Goal: Task Accomplishment & Management: Manage account settings

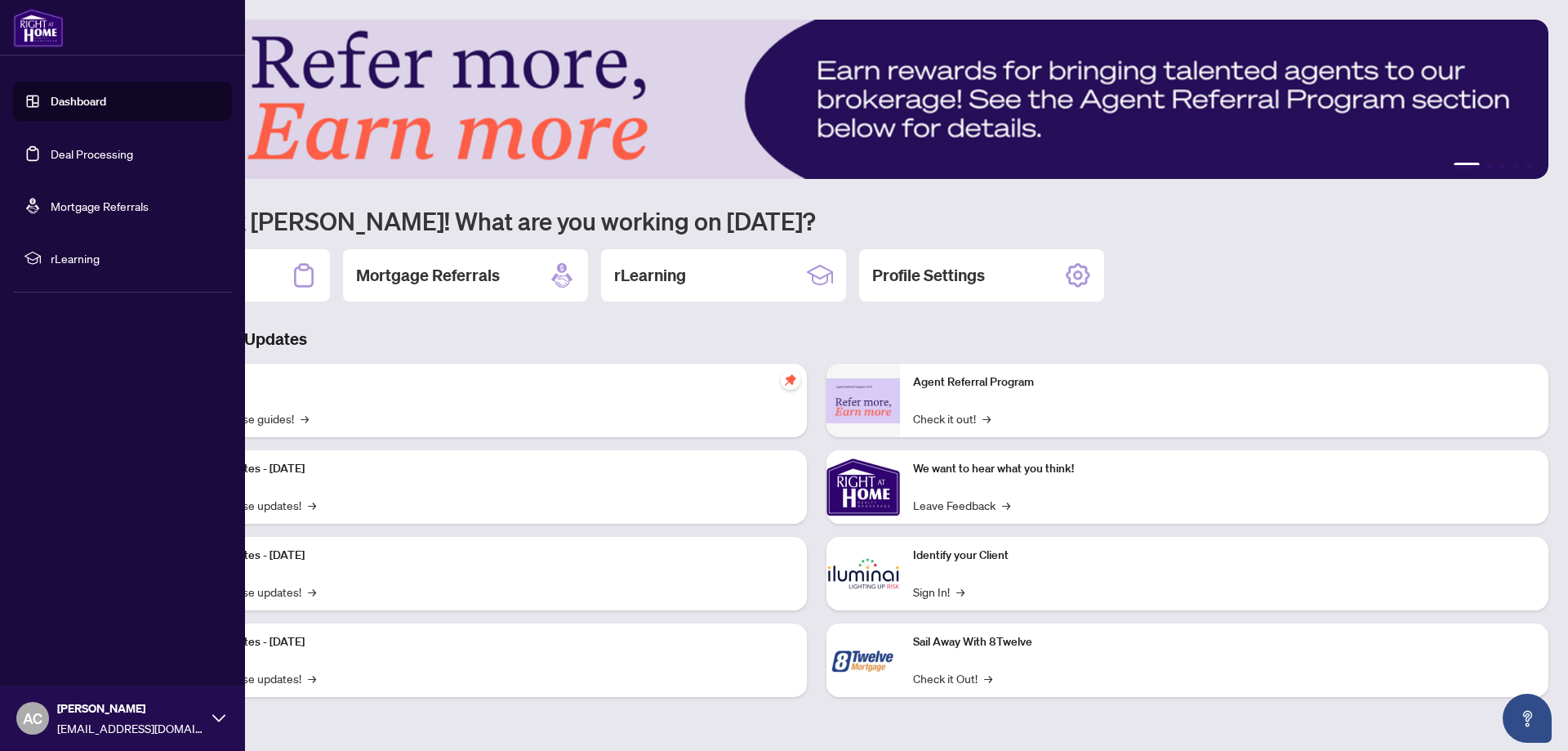
click at [56, 147] on link "Deal Processing" at bounding box center [92, 153] width 82 height 15
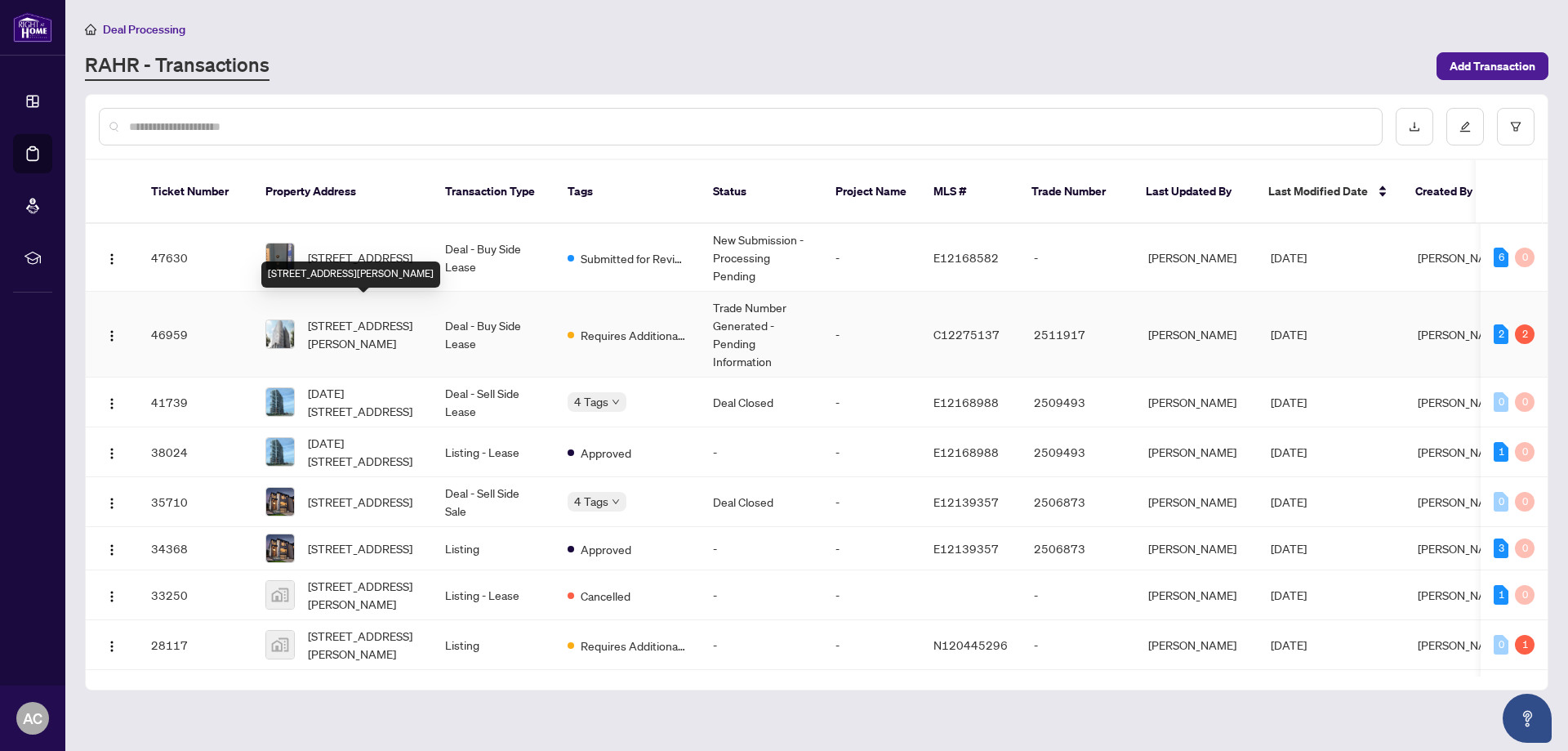
click at [337, 316] on span "[STREET_ADDRESS][PERSON_NAME]" at bounding box center [363, 334] width 111 height 36
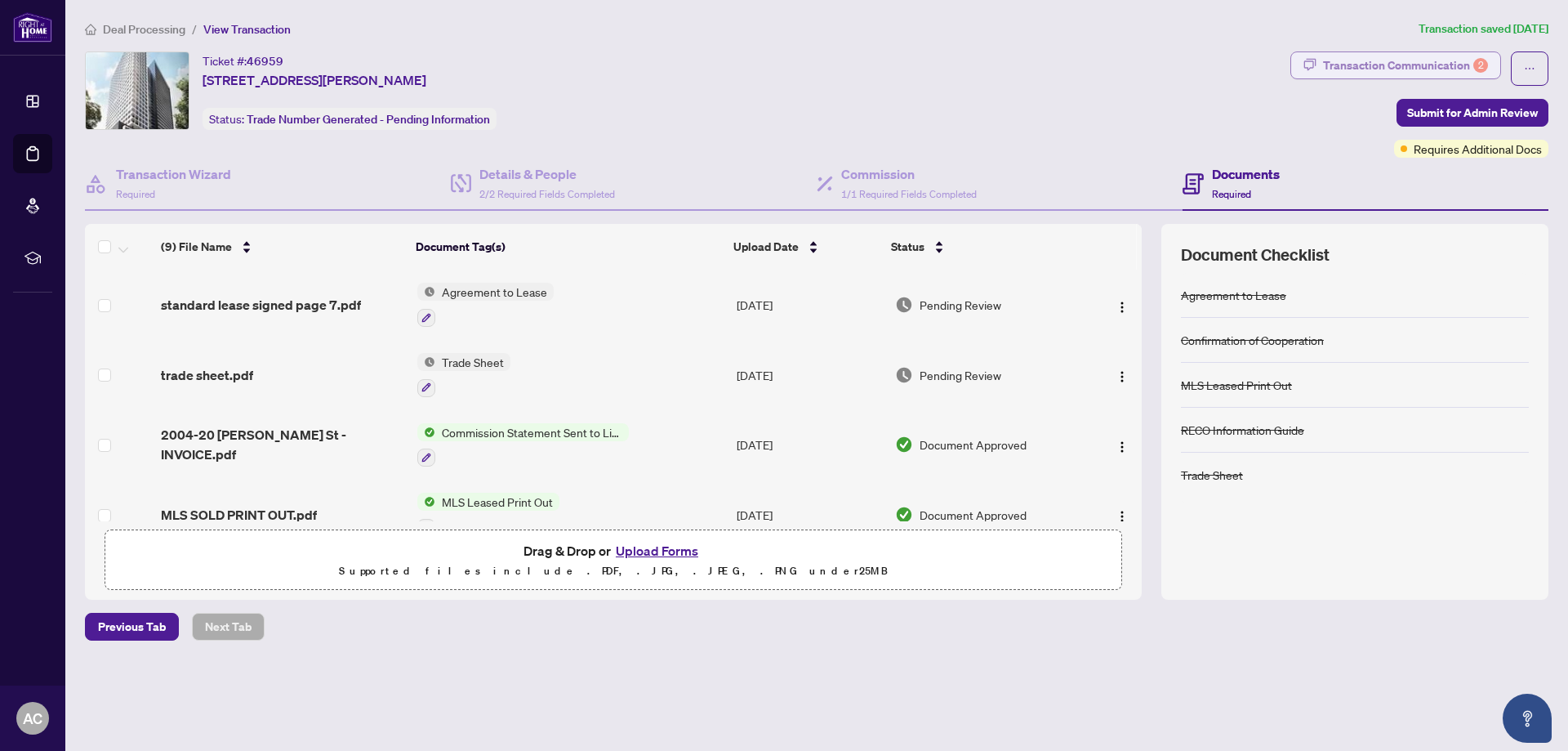
click at [1366, 63] on div "Transaction Communication 2" at bounding box center [1405, 65] width 165 height 26
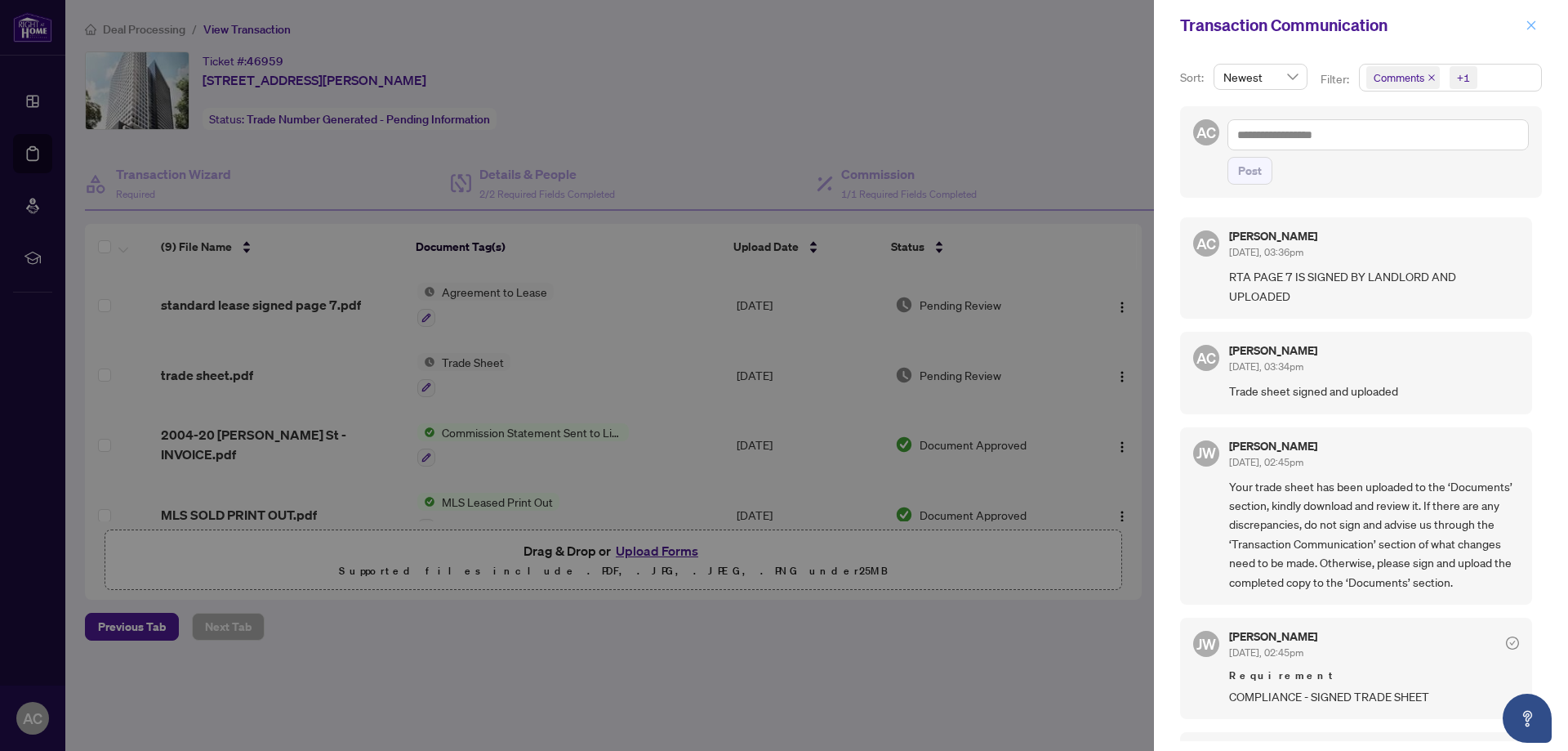
click at [1530, 26] on icon "close" at bounding box center [1532, 25] width 11 height 11
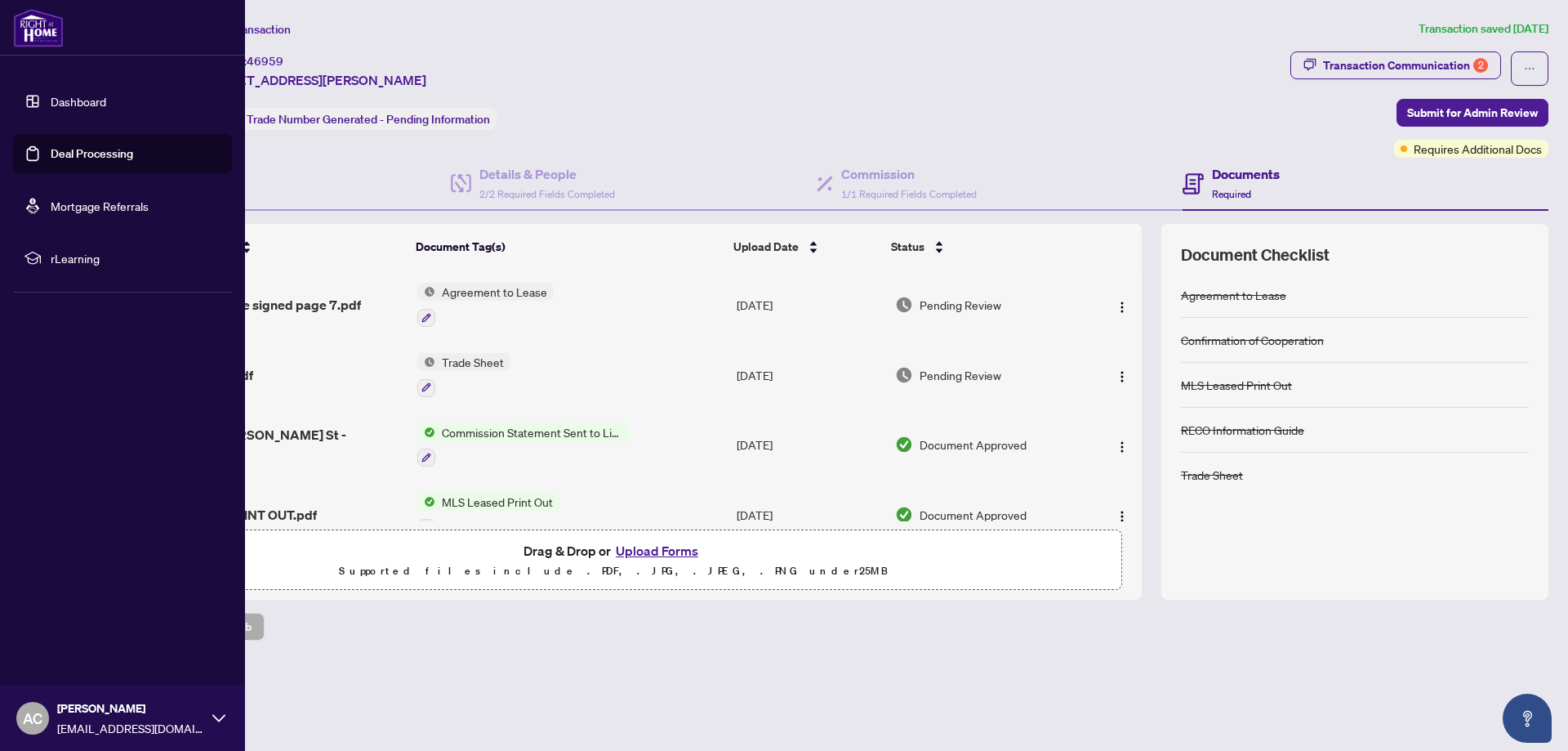
click at [54, 150] on link "Deal Processing" at bounding box center [92, 153] width 82 height 15
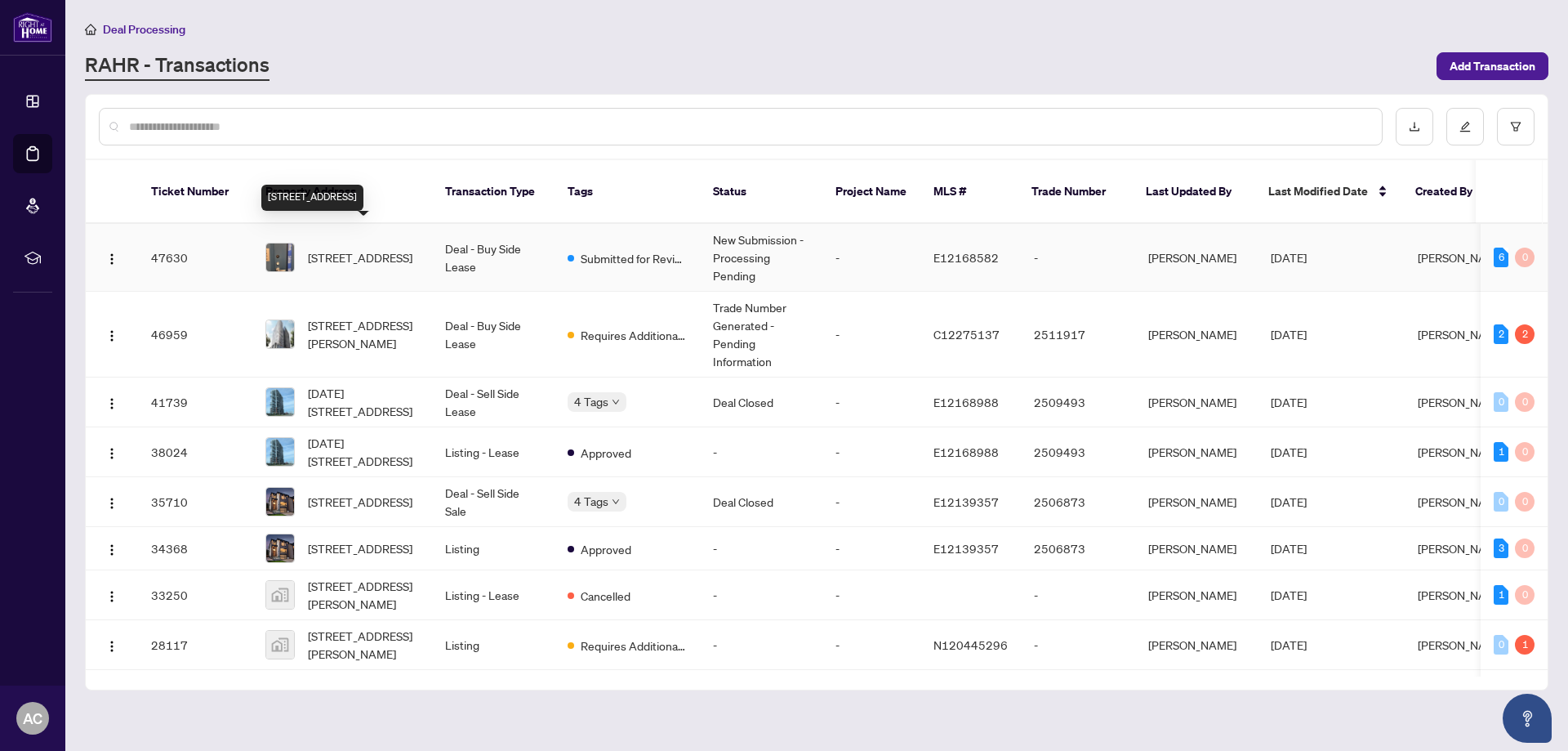
click at [348, 249] on span "[STREET_ADDRESS]" at bounding box center [360, 257] width 105 height 18
